Goal: Transaction & Acquisition: Book appointment/travel/reservation

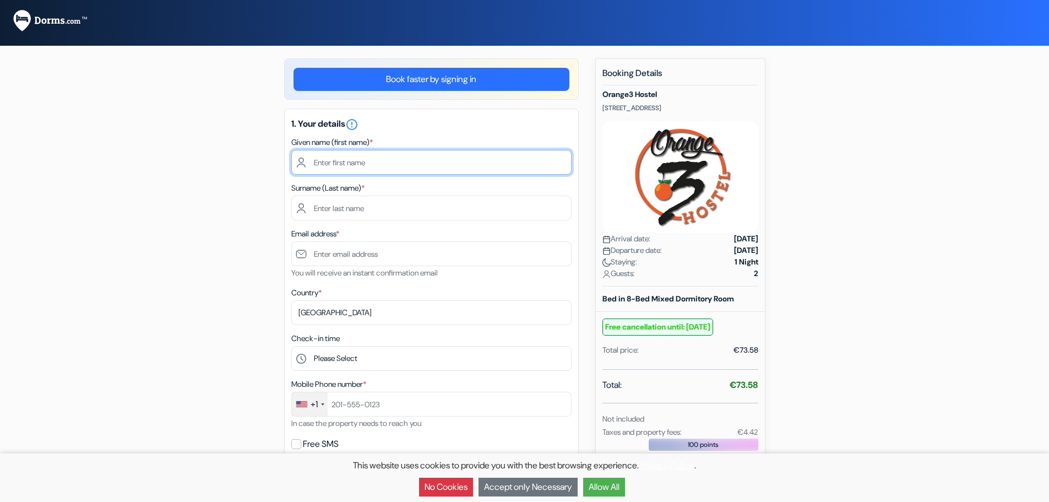
click at [376, 160] on input "text" at bounding box center [431, 162] width 280 height 25
type input "Nayanne"
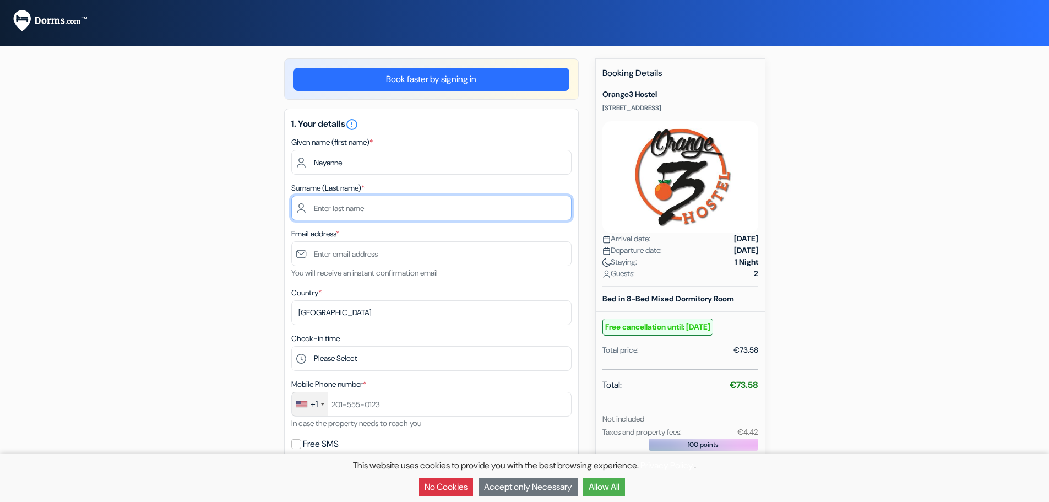
click at [389, 202] on input "text" at bounding box center [431, 207] width 280 height 25
type input "Guerra Castro"
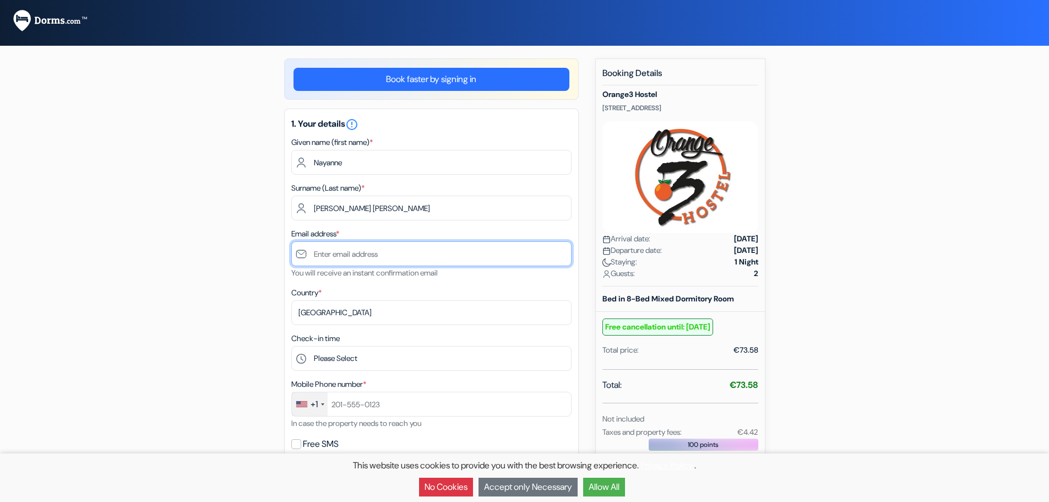
click at [373, 256] on input "text" at bounding box center [431, 253] width 280 height 25
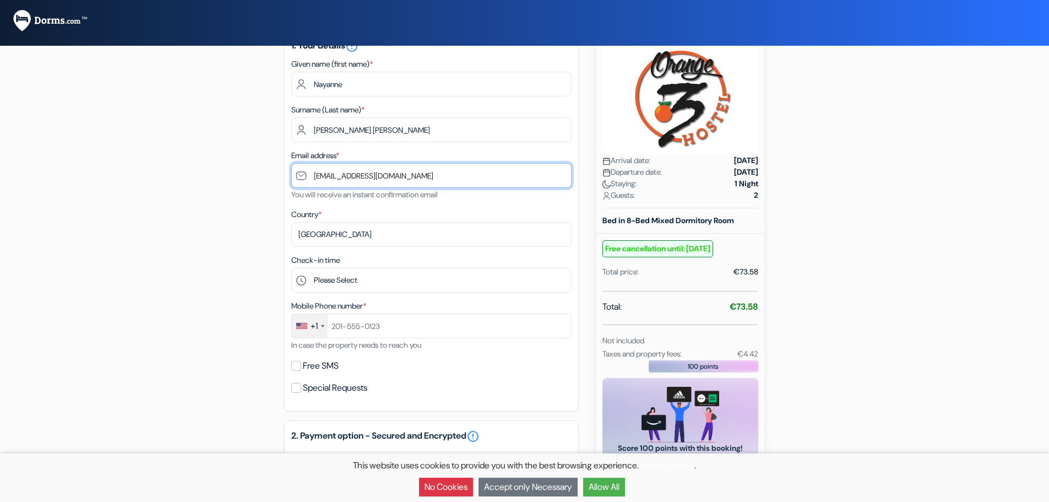
scroll to position [110, 0]
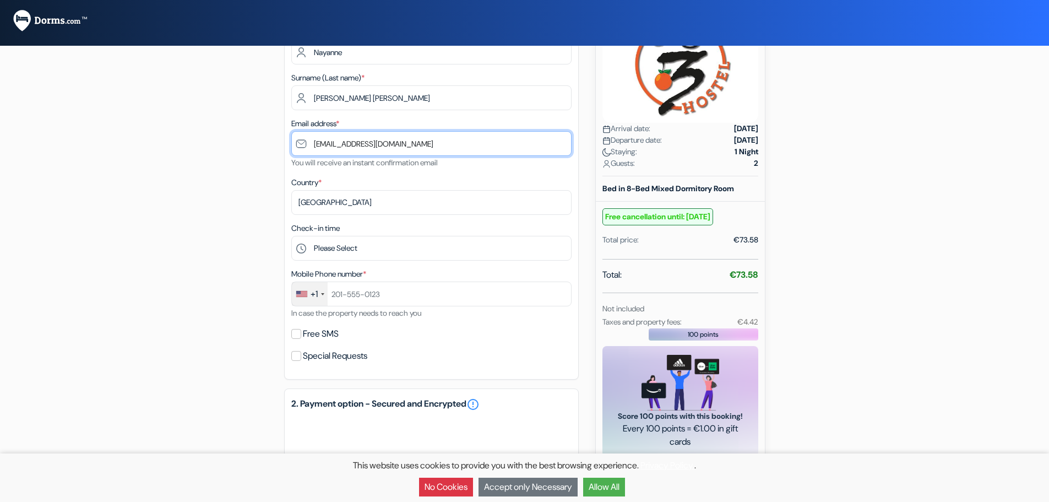
type input "[EMAIL_ADDRESS][DOMAIN_NAME]"
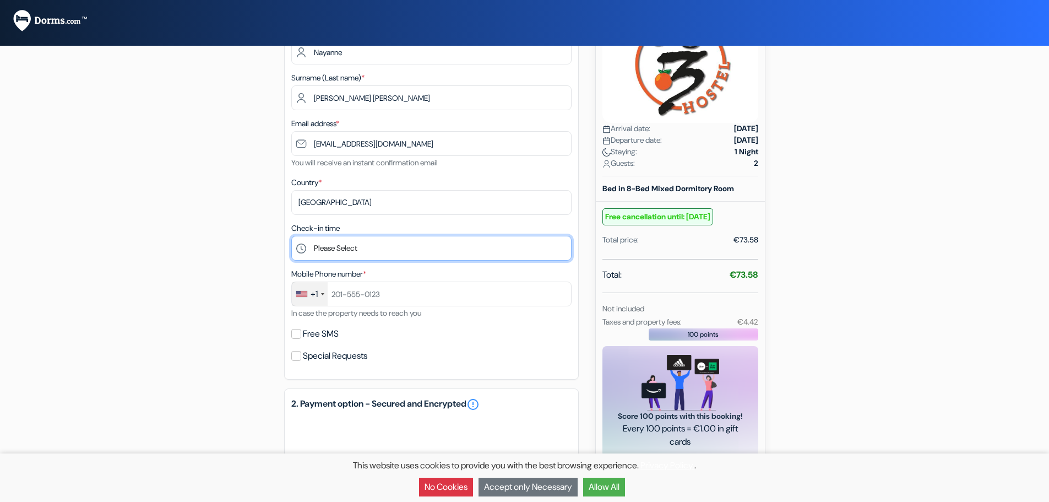
click at [401, 239] on select "Please Select 14:00 15:00 16:00 17:00 18:00 19:00 20:00 21:00 22:00 23:00" at bounding box center [431, 248] width 280 height 25
select select "14"
click at [291, 236] on select "Please Select 14:00 15:00 16:00 17:00 18:00 19:00 20:00 21:00 22:00 23:00" at bounding box center [431, 248] width 280 height 25
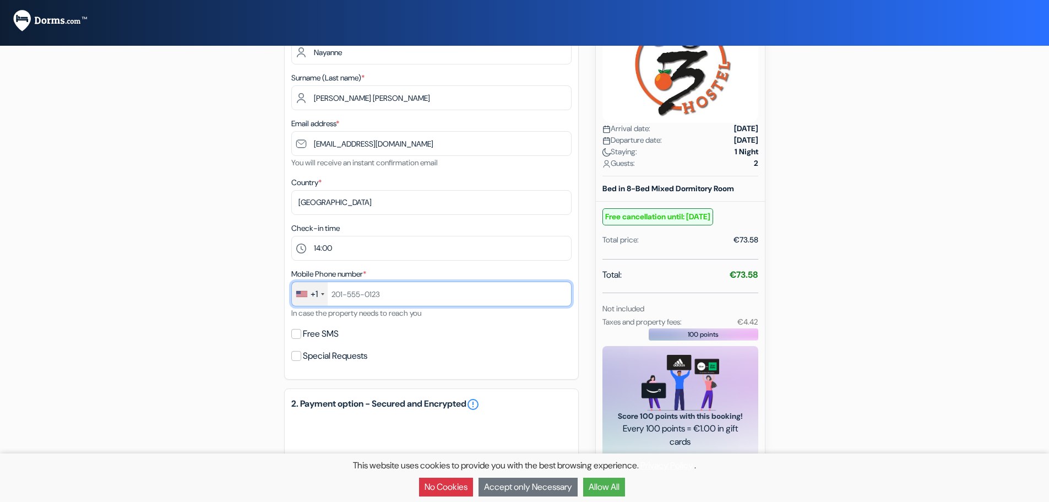
click at [409, 296] on input "text" at bounding box center [431, 293] width 280 height 25
click at [309, 297] on div "+1" at bounding box center [310, 294] width 36 height 24
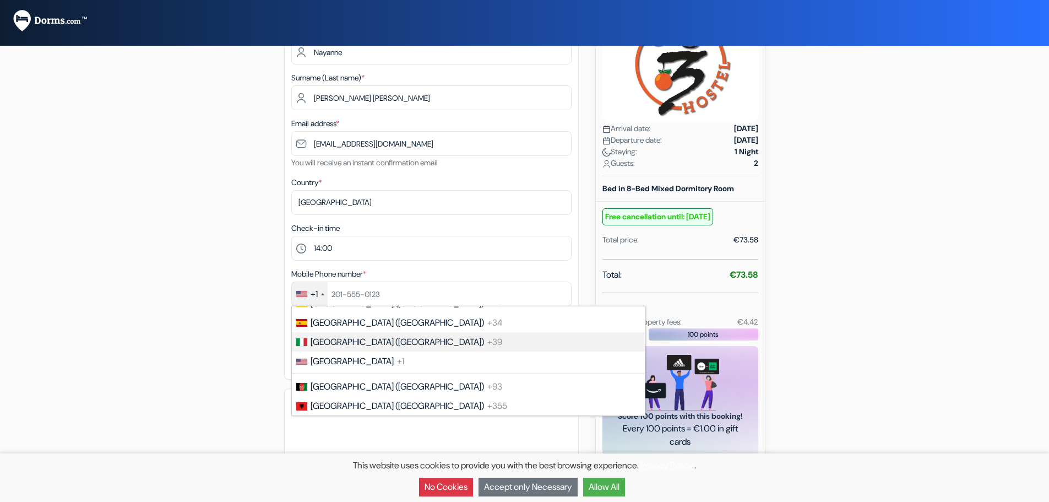
scroll to position [3352, 0]
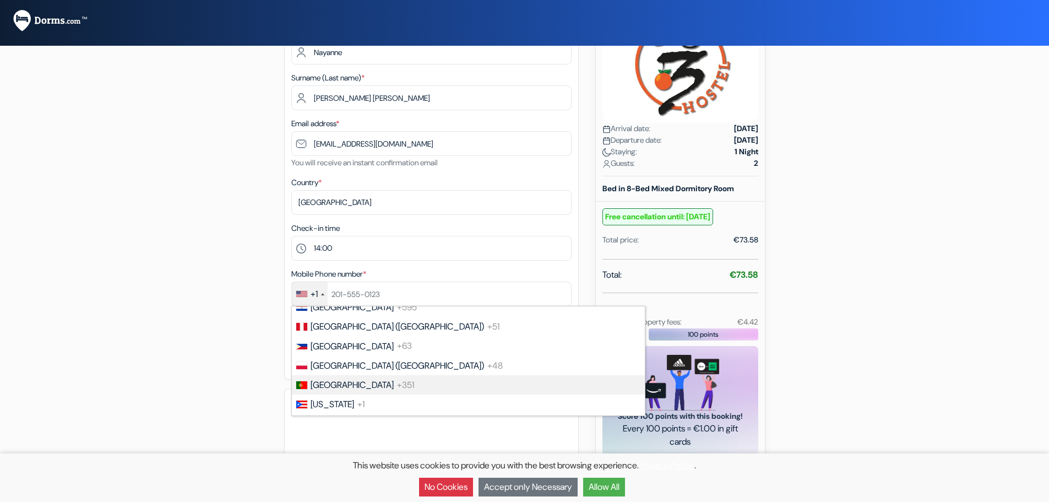
click at [397, 379] on span "+351" at bounding box center [405, 385] width 17 height 12
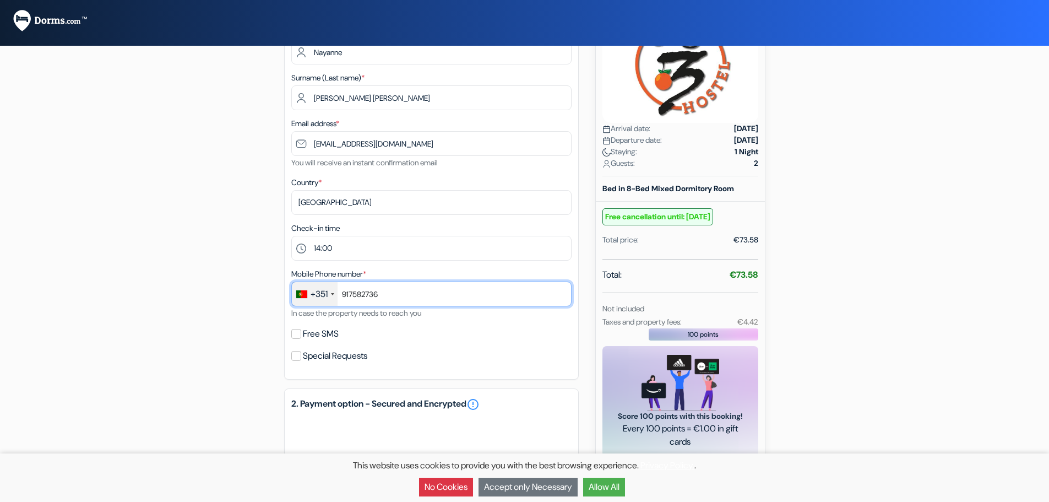
type input "917582736"
click at [382, 331] on div "Free SMS" at bounding box center [431, 333] width 280 height 15
click at [296, 335] on input "Free SMS" at bounding box center [296, 334] width 10 height 10
checkbox input "true"
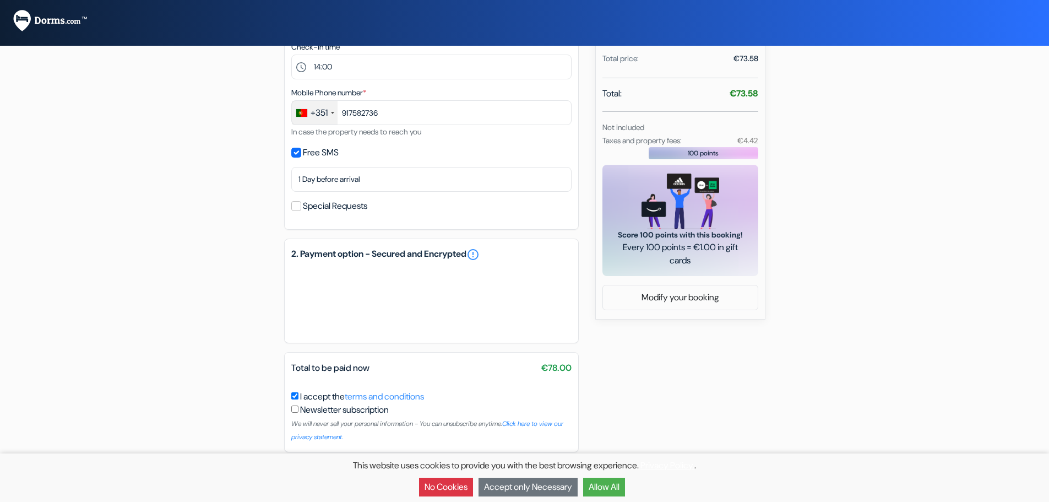
scroll to position [291, 0]
click at [454, 488] on button "No Cookies" at bounding box center [446, 486] width 54 height 19
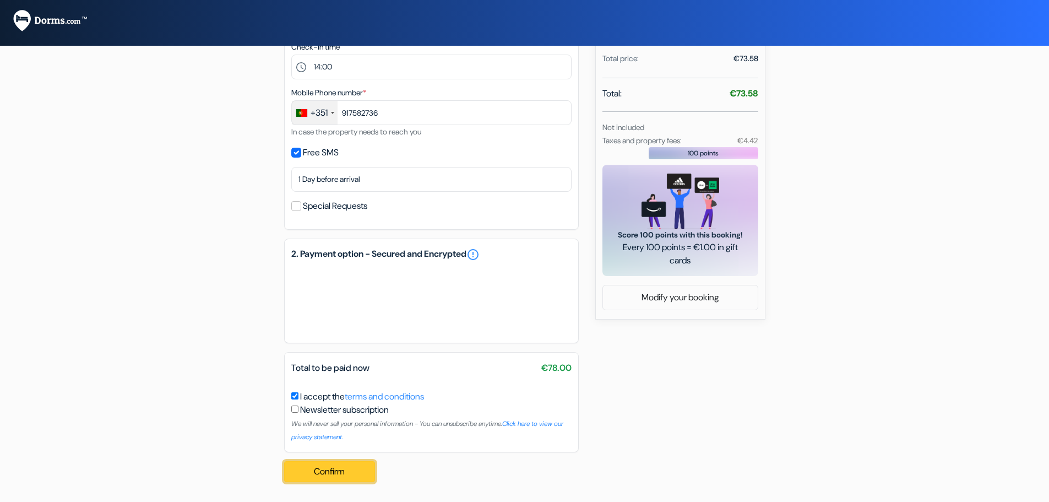
click at [322, 471] on button "Confirm Loading..." at bounding box center [329, 471] width 91 height 21
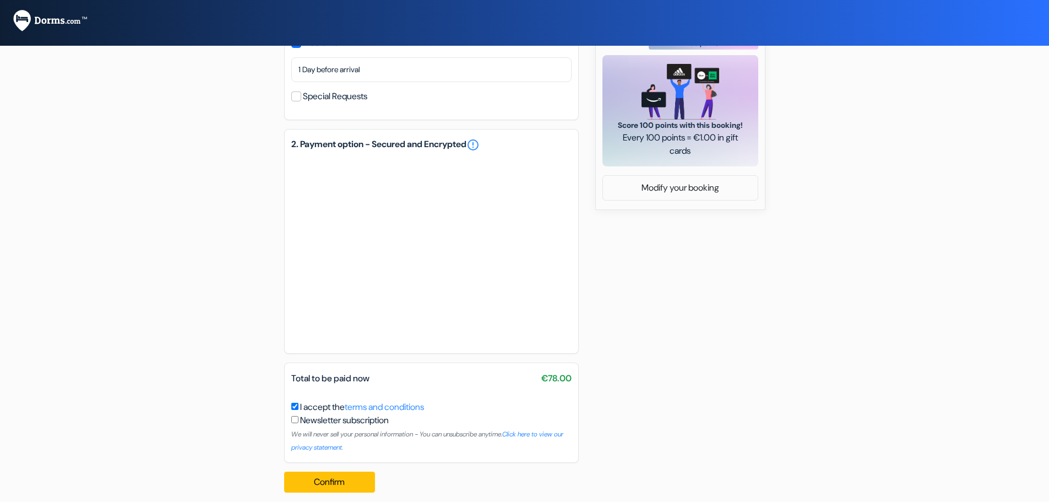
scroll to position [401, 0]
click at [752, 371] on div "add_box Orange3 Hostel 34 Rua dos Ferreiros, Lagos, Portugal Property Details X…" at bounding box center [524, 79] width 727 height 844
click at [325, 477] on button "Confirm Loading..." at bounding box center [329, 481] width 91 height 21
click at [644, 284] on div "add_box Orange3 Hostel 34 Rua dos Ferreiros, Lagos, Portugal Property Details X…" at bounding box center [524, 79] width 727 height 844
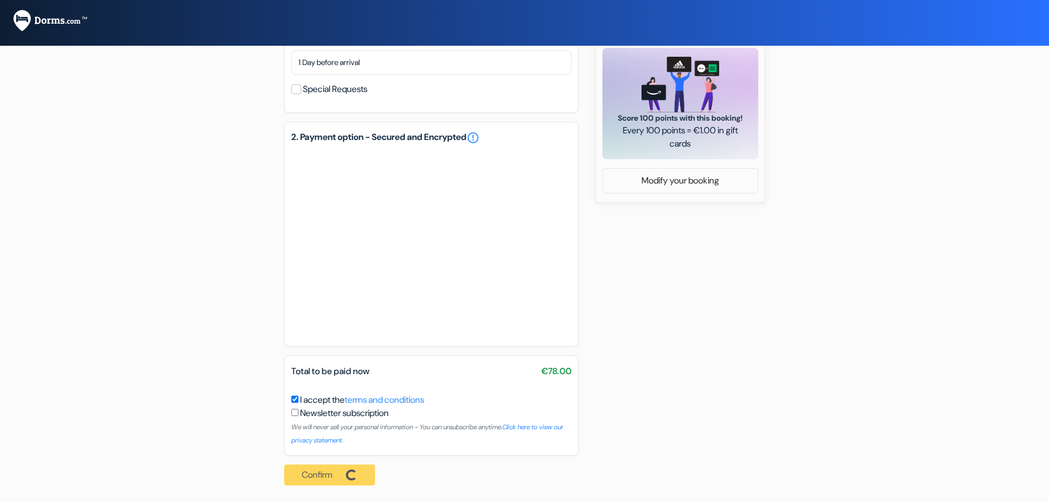
scroll to position [411, 0]
